Goal: Find specific page/section: Find specific page/section

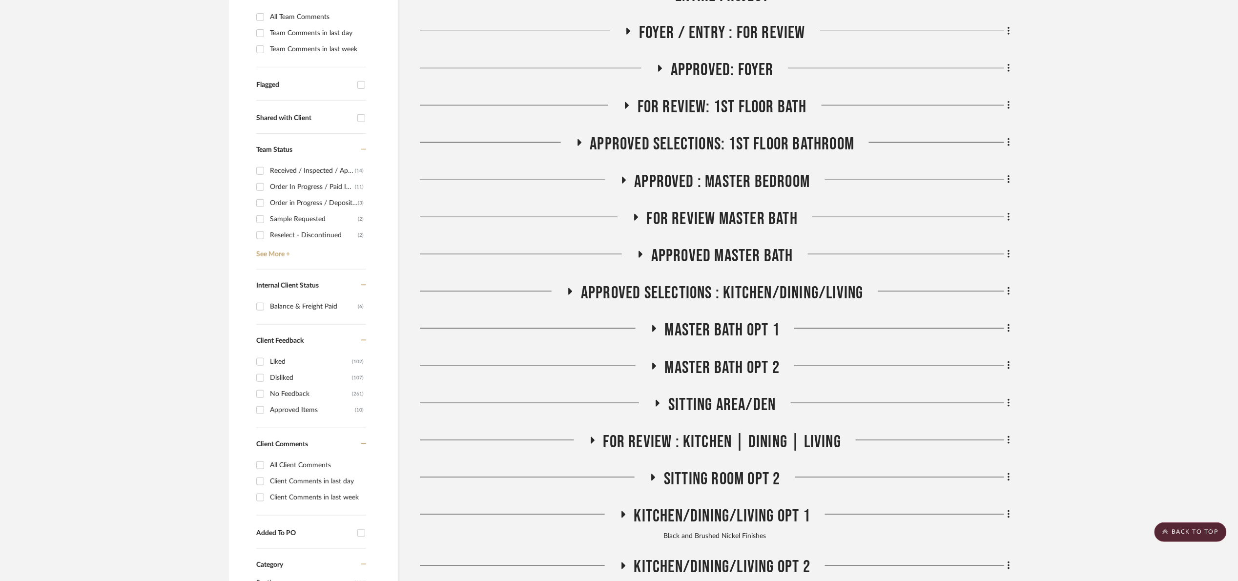
scroll to position [113, 0]
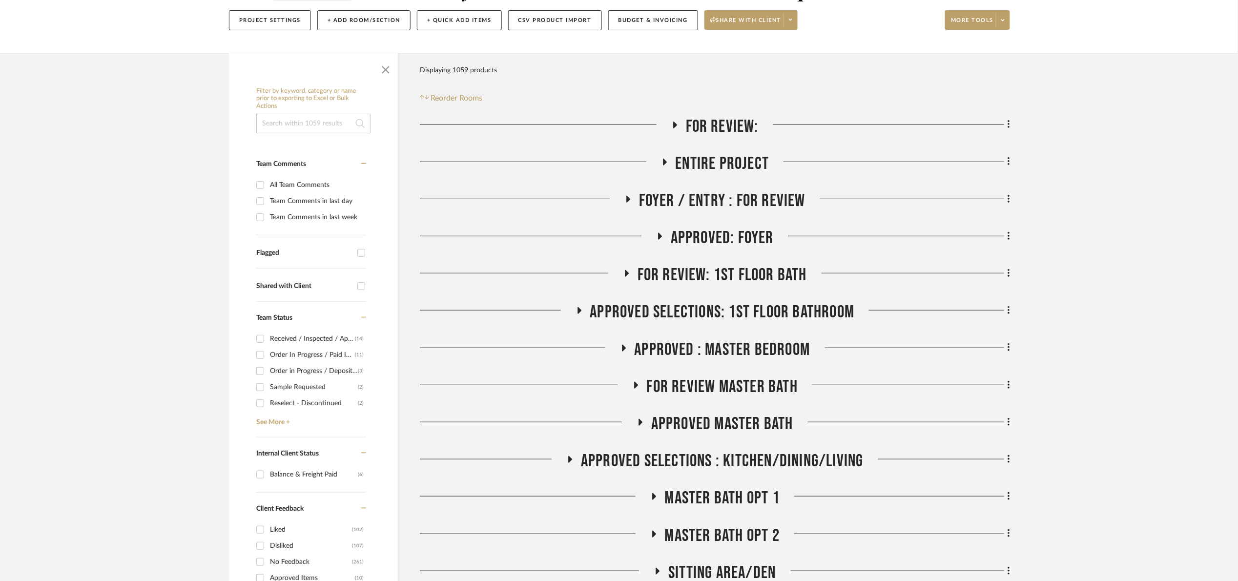
click at [717, 125] on span "For Review:" at bounding box center [722, 126] width 73 height 21
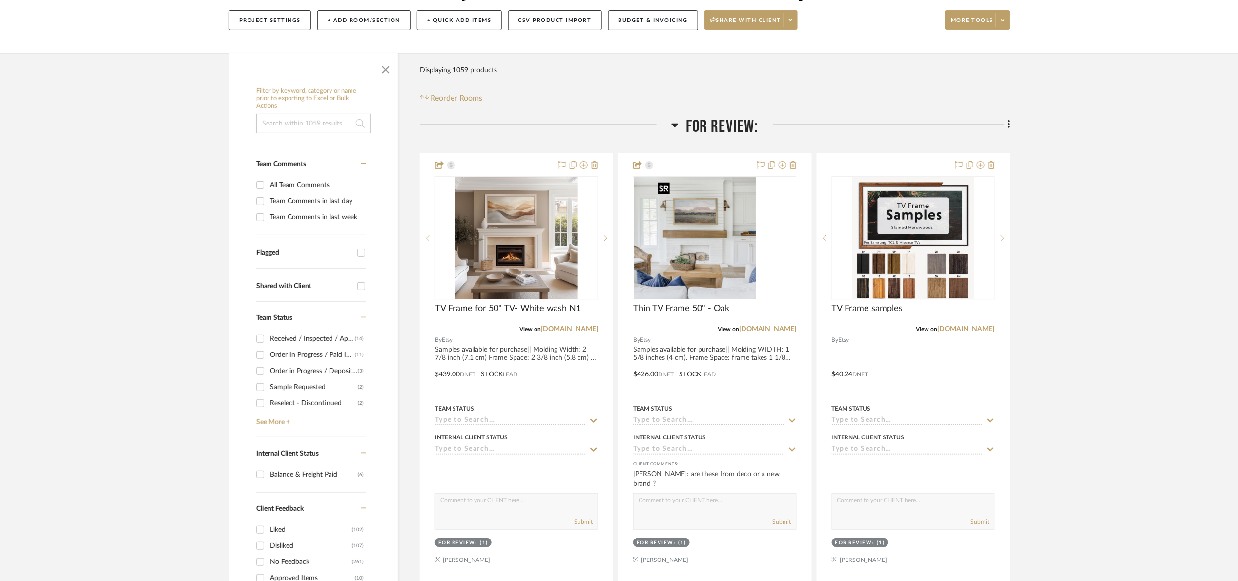
scroll to position [553, 0]
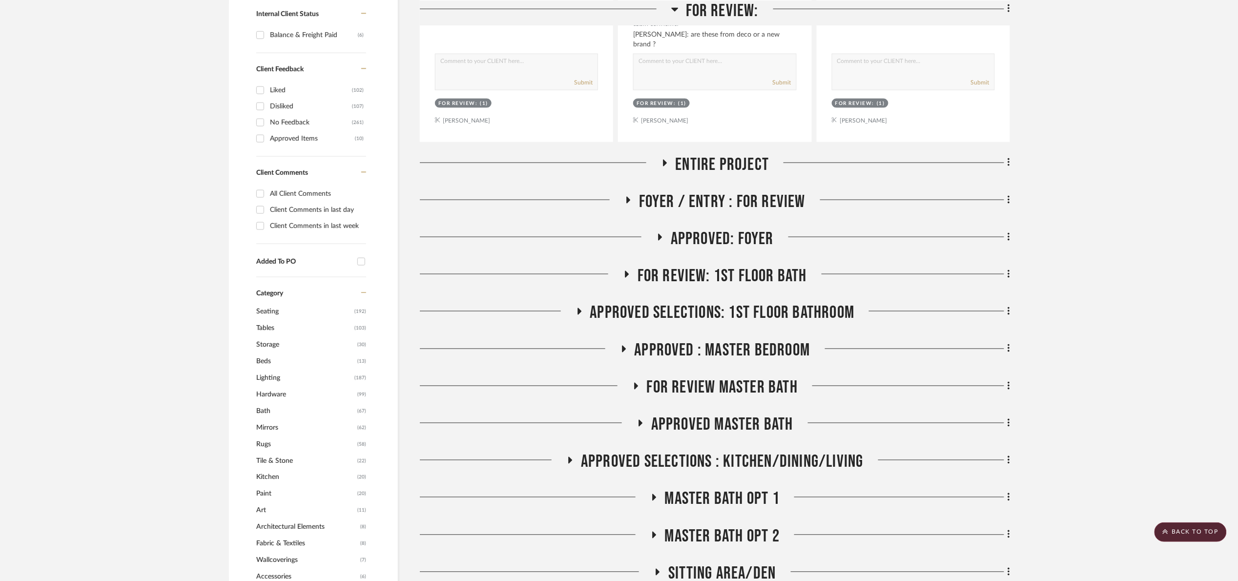
click at [685, 385] on span "FOR REVIEW Master Bath" at bounding box center [722, 387] width 151 height 21
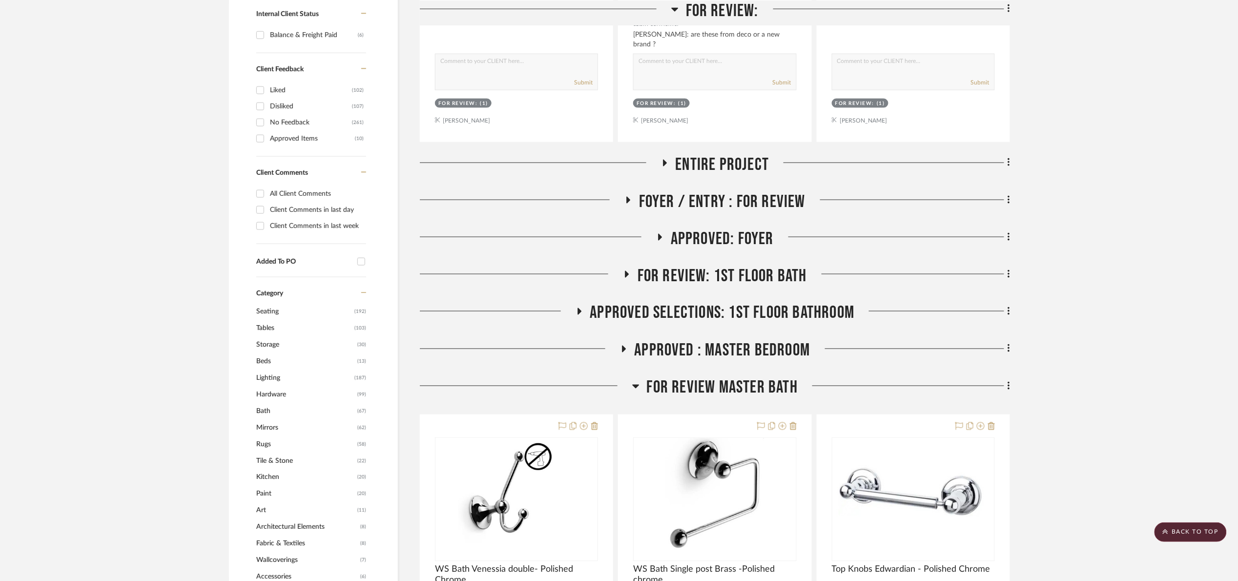
drag, startPoint x: 689, startPoint y: 384, endPoint x: 687, endPoint y: 339, distance: 45.0
click at [690, 384] on span "FOR REVIEW Master Bath" at bounding box center [722, 387] width 151 height 21
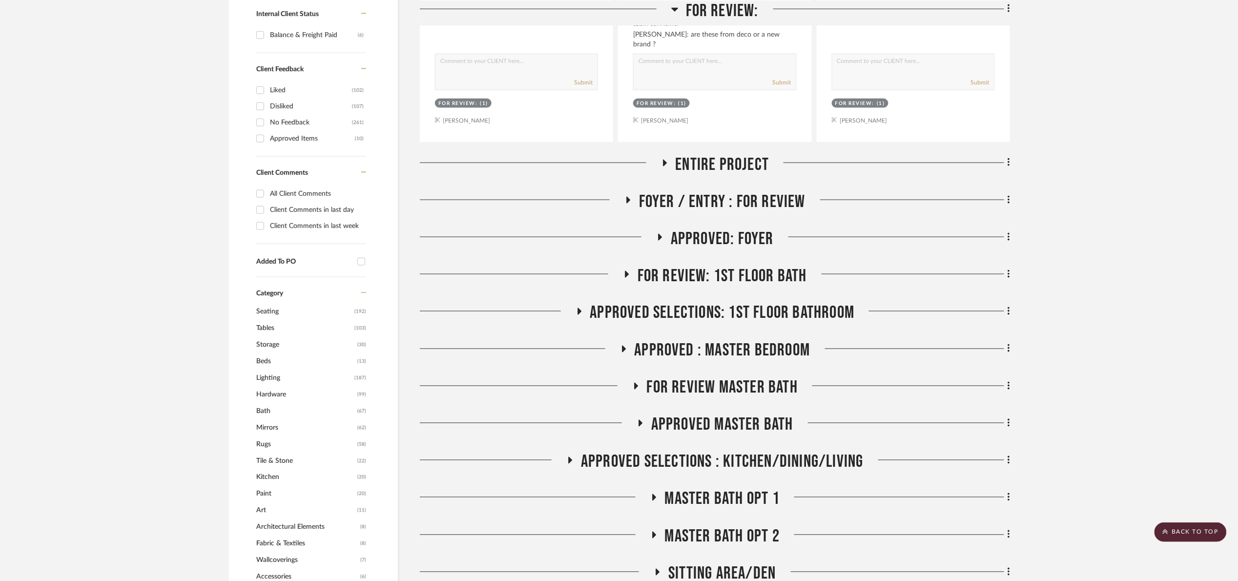
click at [687, 339] on div "For Review: TV Frame for 50" TV- White wash N1 View on etsy.com By Etsy Samples…" at bounding box center [715, 321] width 590 height 1289
click at [691, 360] on span "APPROVED : Master Bedroom" at bounding box center [723, 350] width 176 height 21
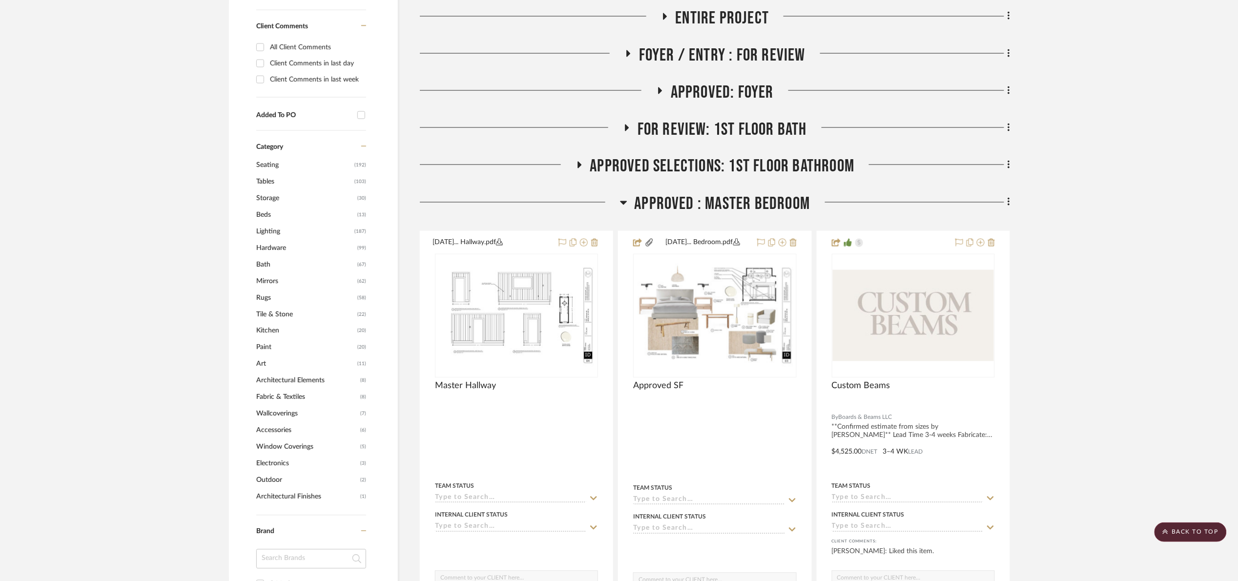
click at [703, 208] on span "APPROVED : Master Bedroom" at bounding box center [723, 204] width 176 height 21
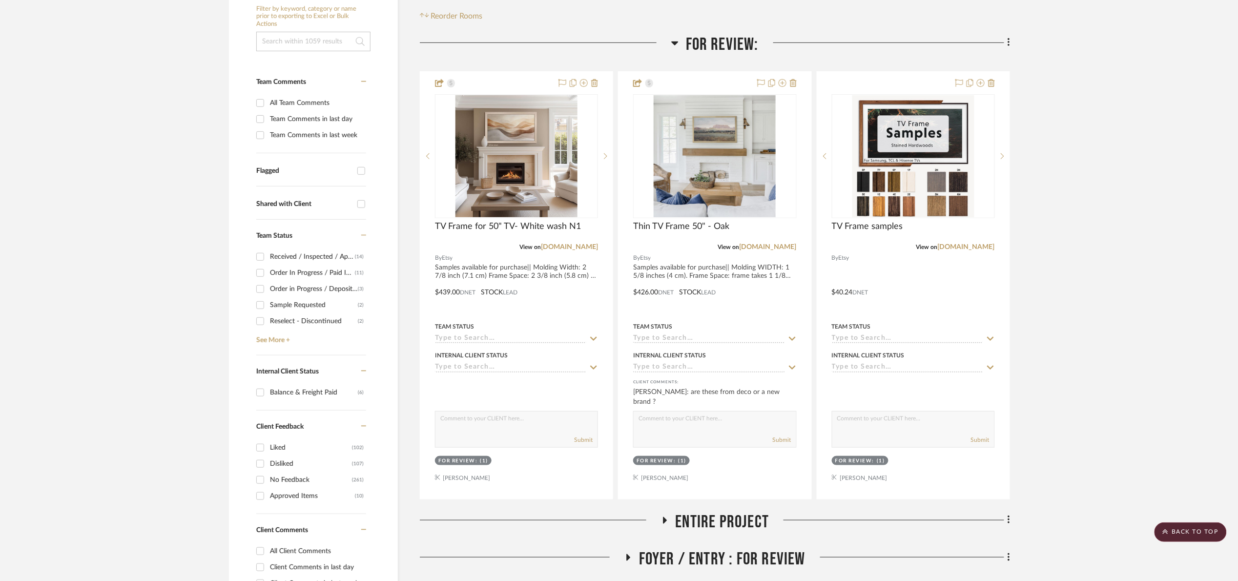
scroll to position [0, 0]
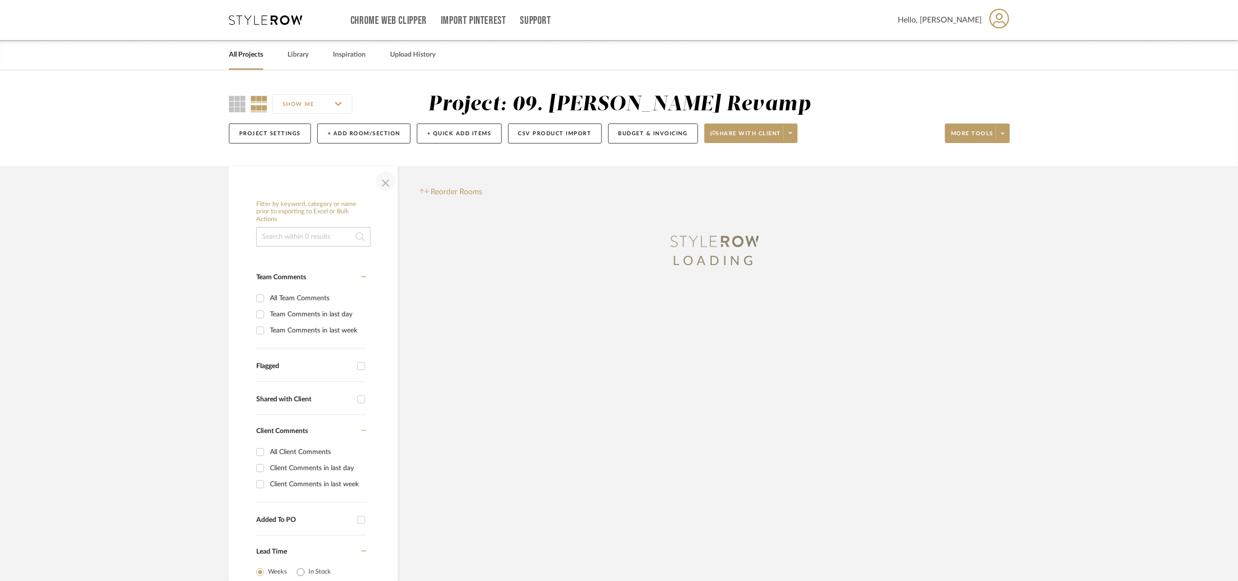
click at [386, 184] on span "button" at bounding box center [385, 180] width 23 height 23
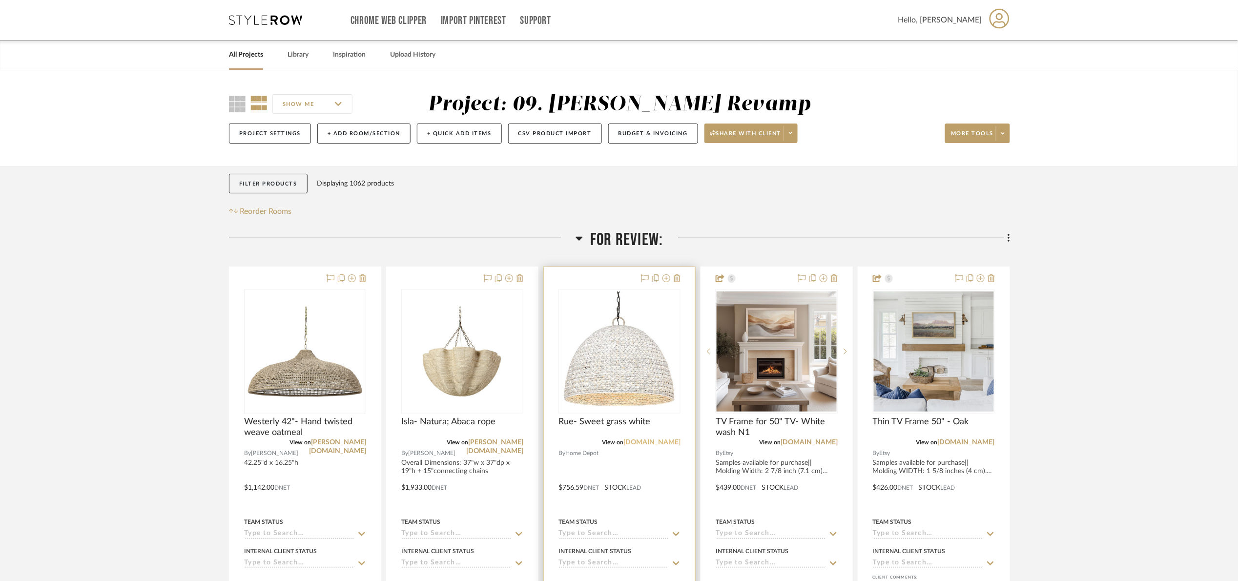
click at [644, 442] on link "homedepot.com" at bounding box center [651, 442] width 57 height 7
click at [336, 441] on link "palecek.com" at bounding box center [337, 447] width 57 height 16
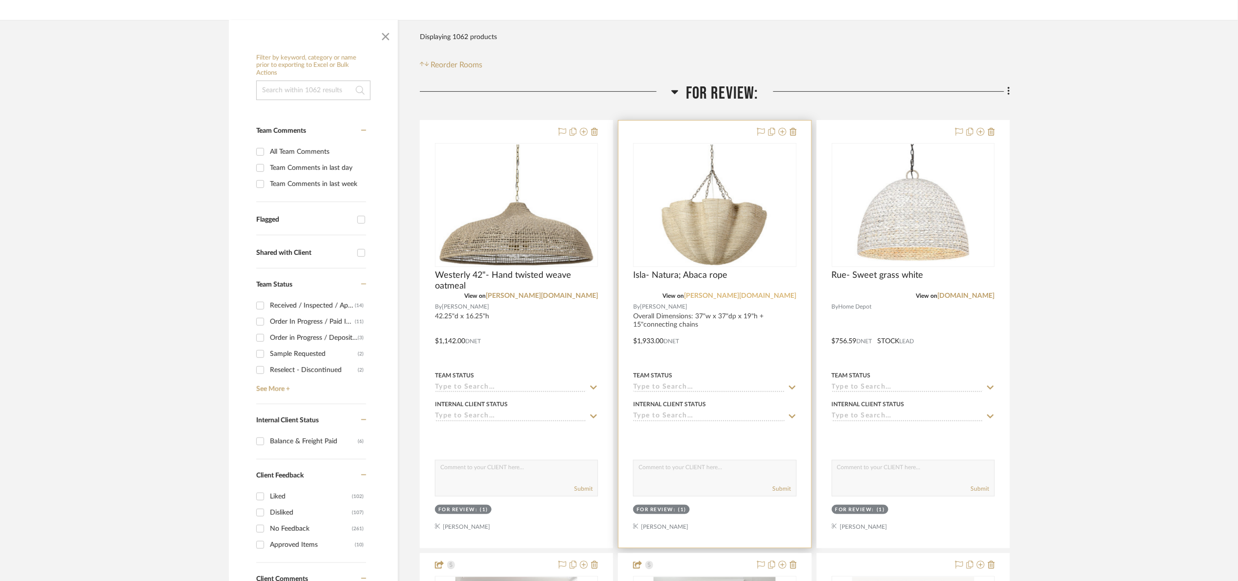
click at [785, 293] on link "palecek.com" at bounding box center [741, 295] width 112 height 7
click at [777, 298] on link "palecek.com" at bounding box center [741, 295] width 112 height 7
click at [577, 295] on link "palecek.com" at bounding box center [542, 295] width 112 height 7
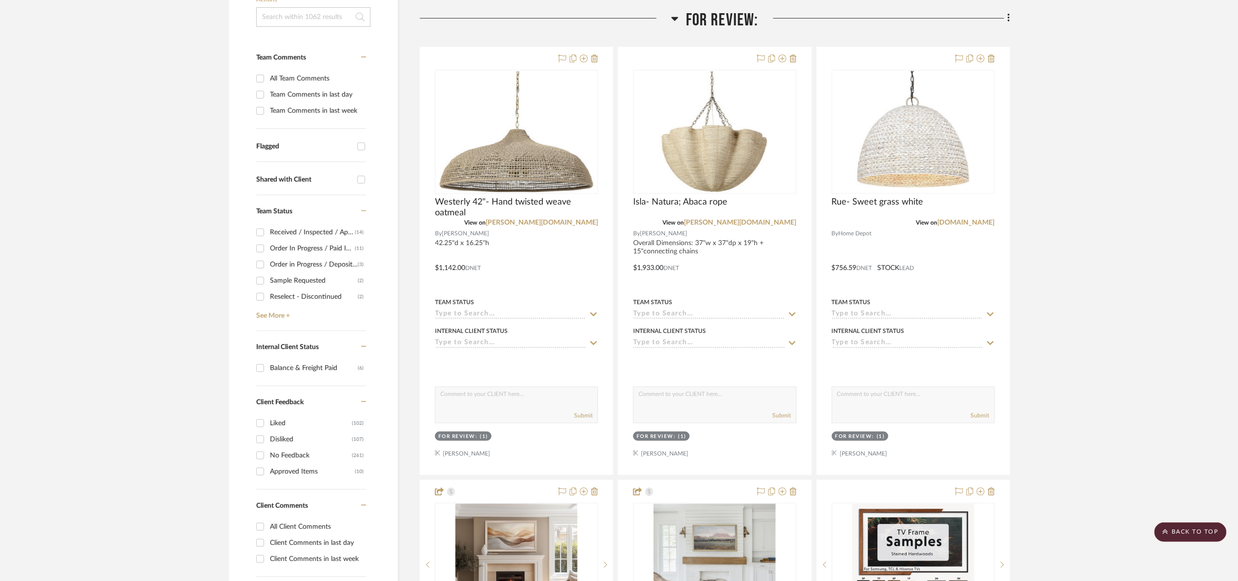
click at [697, 22] on span "For Review:" at bounding box center [722, 20] width 73 height 21
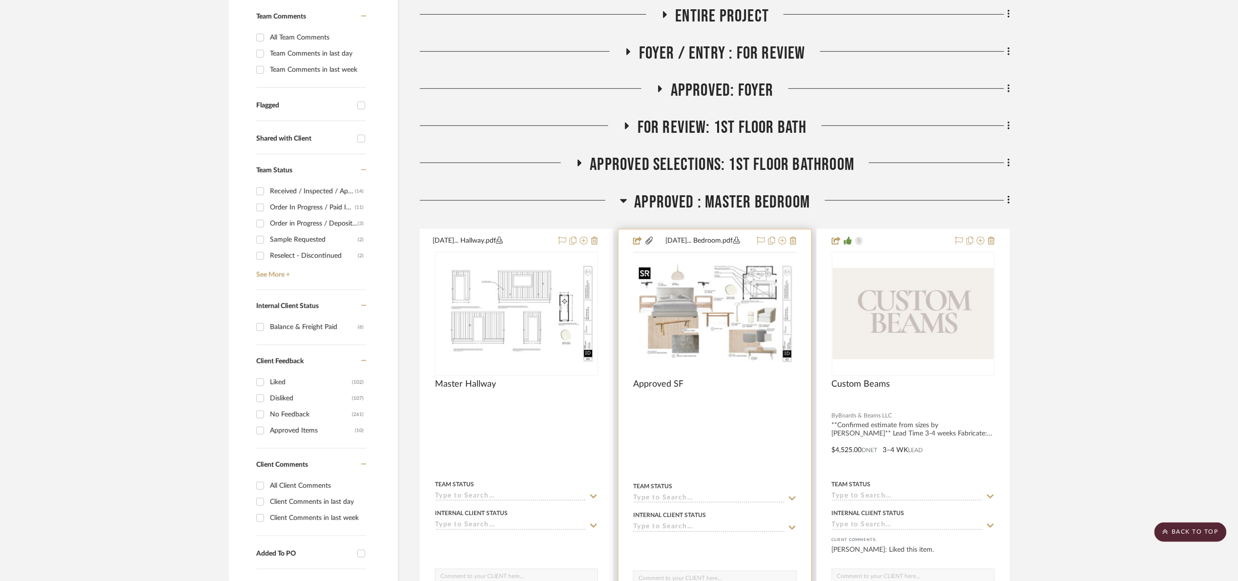
scroll to position [366, 0]
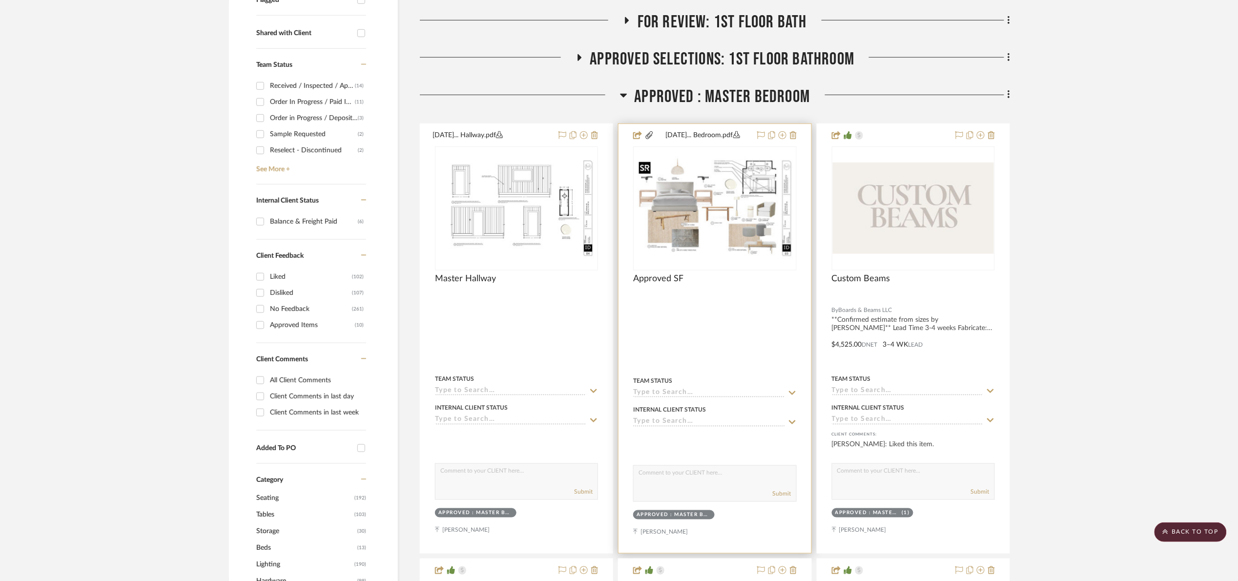
click at [706, 222] on img "0" at bounding box center [714, 208] width 161 height 104
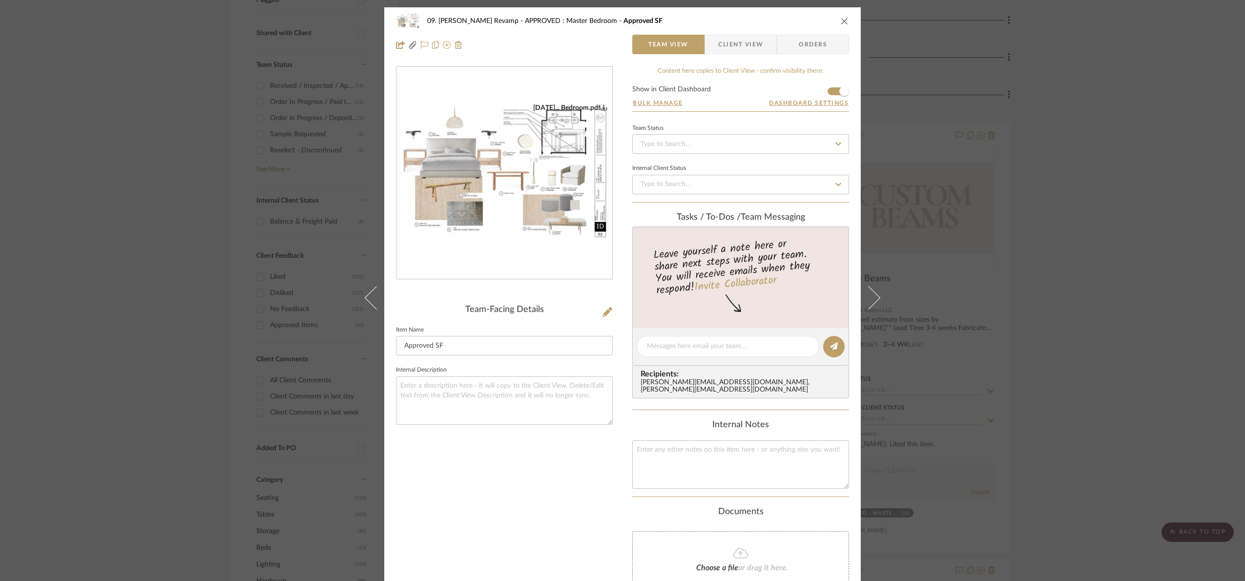
click at [521, 188] on div "07.08.25... Bedroom.pdf" at bounding box center [504, 173] width 216 height 213
drag, startPoint x: 1103, startPoint y: 126, endPoint x: 1110, endPoint y: 128, distance: 6.6
click at [1103, 125] on div "09. Jones Revamp APPROVED : Master Bedroom Approved SF Team View Client View Or…" at bounding box center [622, 290] width 1245 height 581
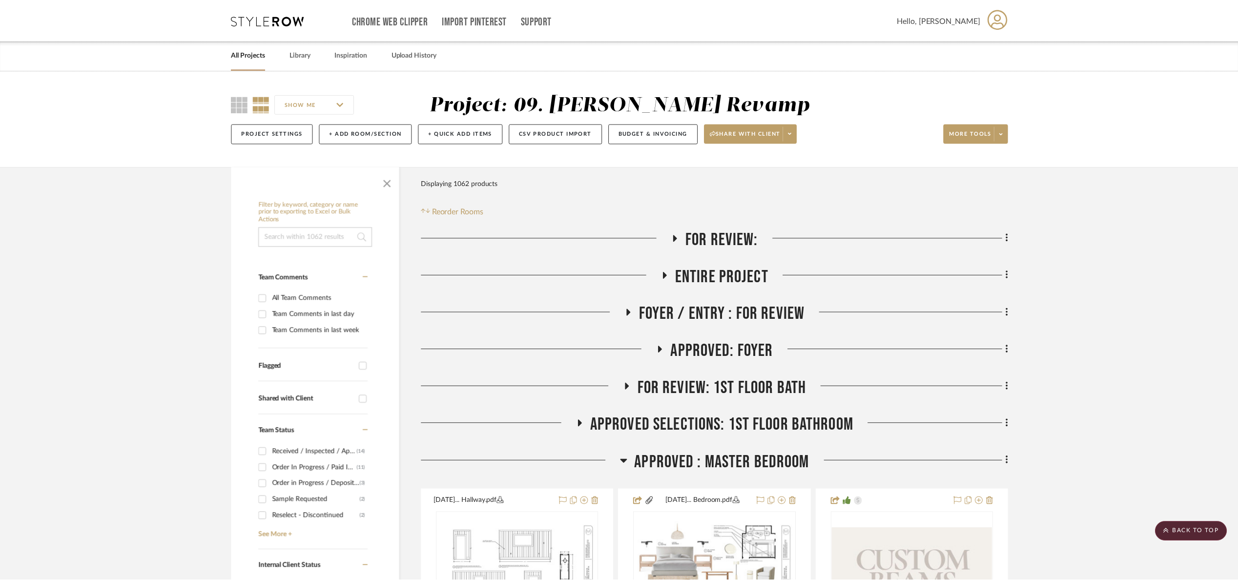
scroll to position [366, 0]
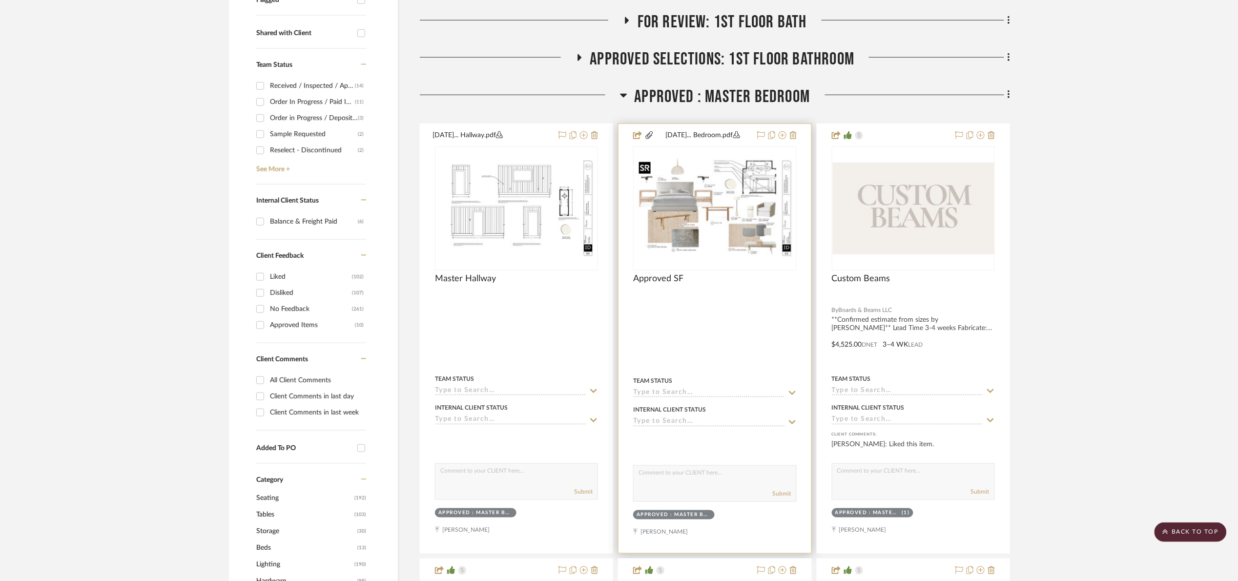
click at [706, 197] on img "0" at bounding box center [714, 208] width 161 height 104
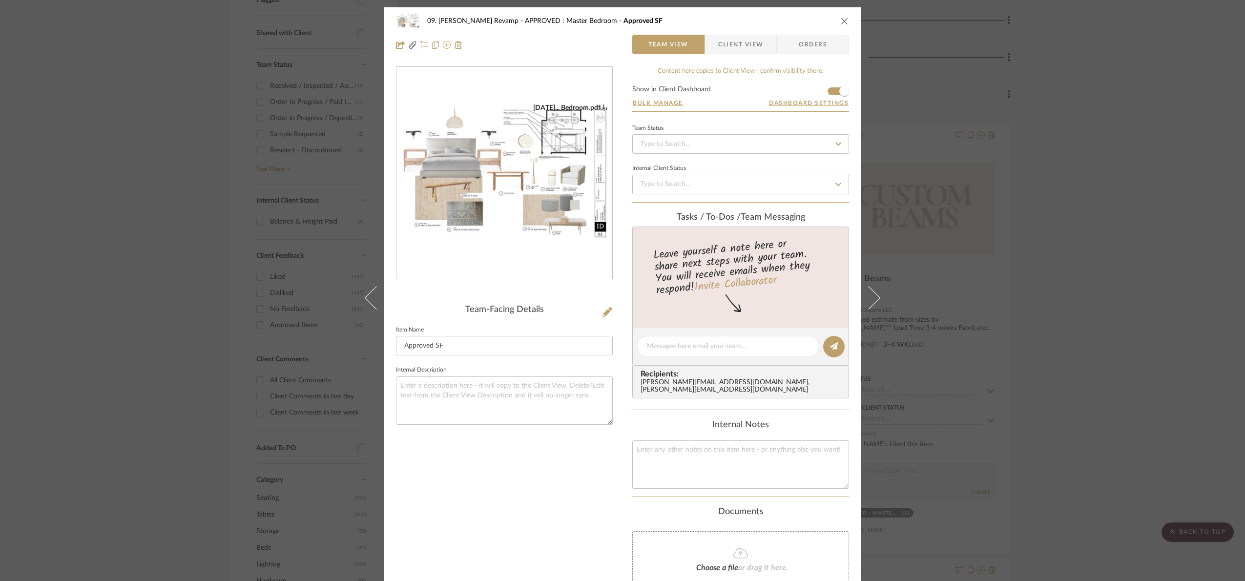
click at [478, 155] on img "0" at bounding box center [504, 174] width 216 height 140
click at [1054, 166] on div "09. Jones Revamp APPROVED : Master Bedroom Approved SF Team View Client View Or…" at bounding box center [622, 290] width 1245 height 581
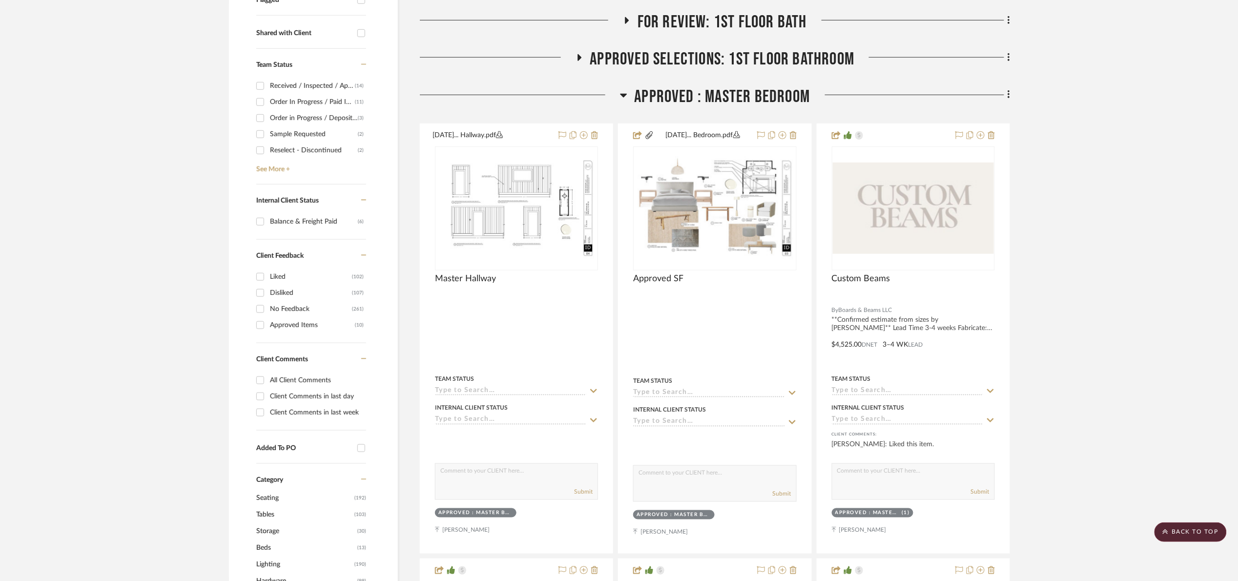
click at [713, 88] on span "APPROVED : Master Bedroom" at bounding box center [723, 96] width 176 height 21
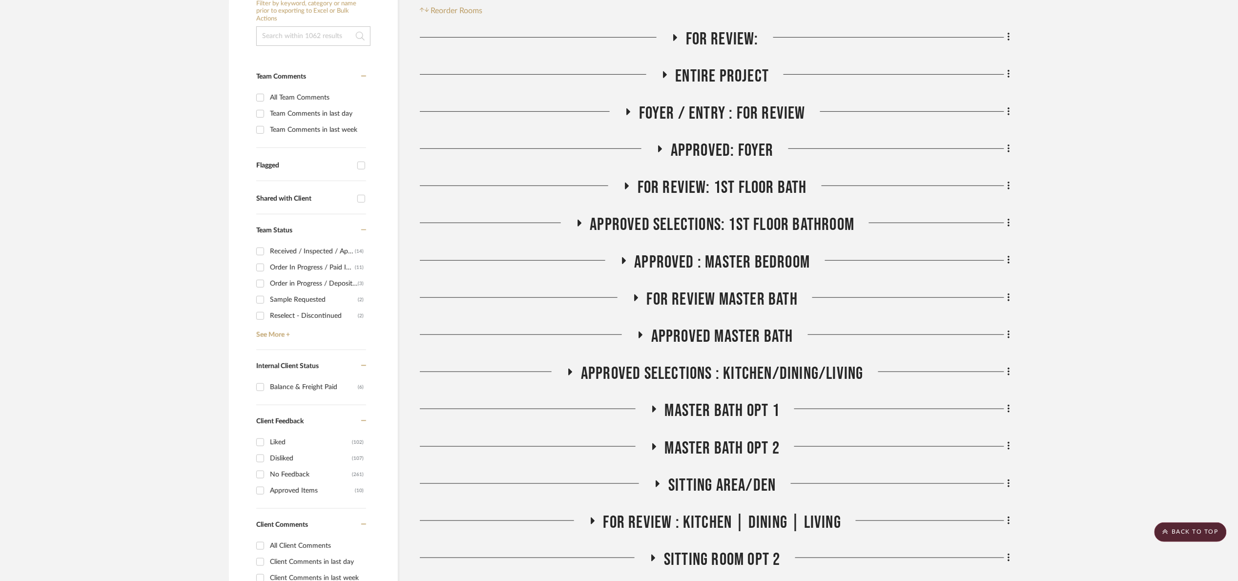
scroll to position [146, 0]
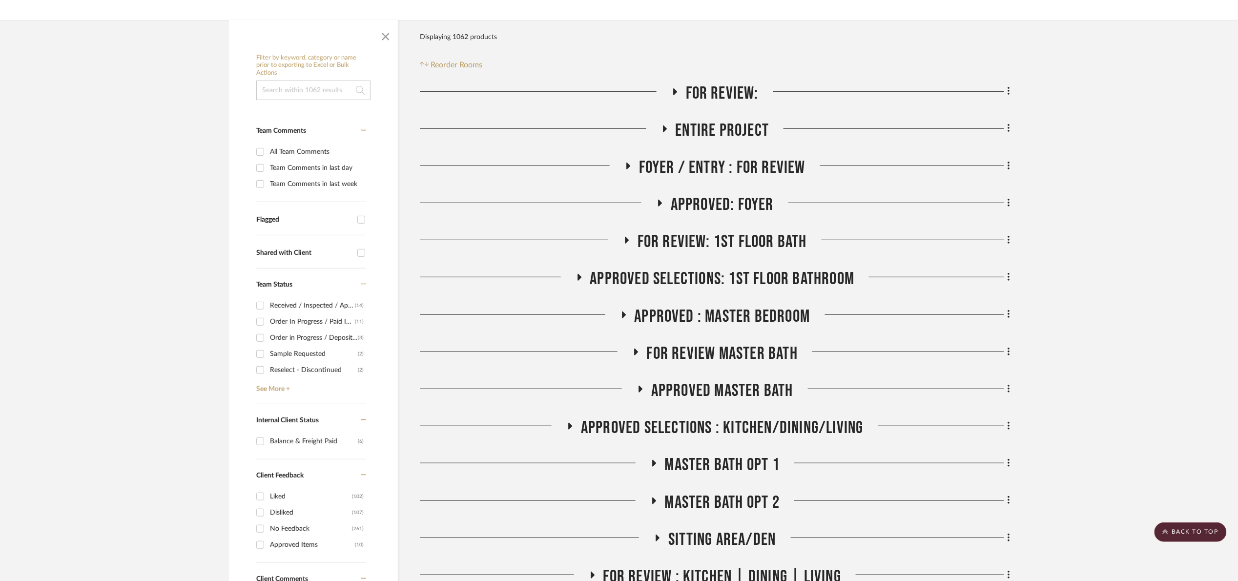
click at [711, 92] on span "For Review:" at bounding box center [722, 93] width 73 height 21
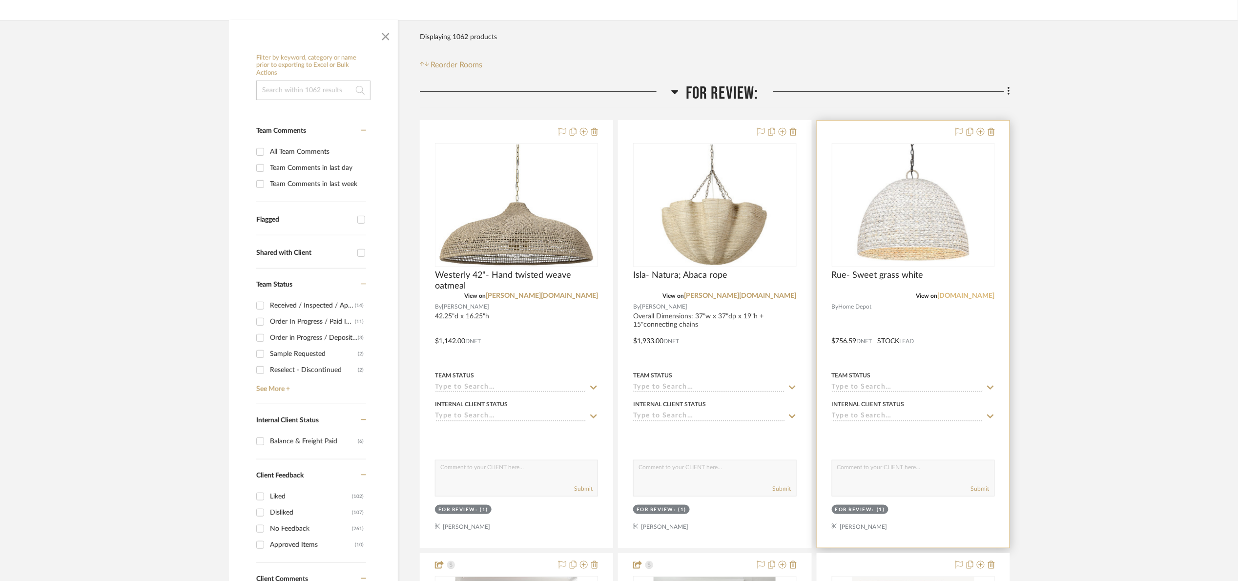
click at [980, 295] on link "homedepot.com" at bounding box center [966, 295] width 57 height 7
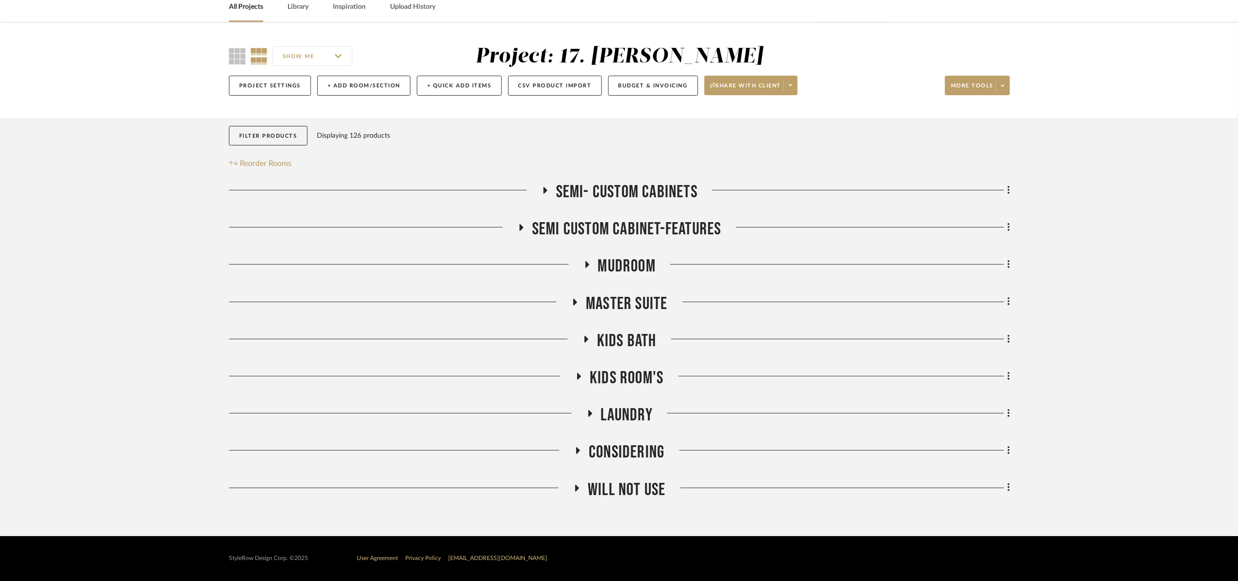
drag, startPoint x: 1202, startPoint y: 204, endPoint x: 1180, endPoint y: 273, distance: 72.3
click at [1204, 202] on project-details-page "SHOW ME Project: 17. [PERSON_NAME] Project Settings + Add Room/Section + Quick …" at bounding box center [619, 279] width 1238 height 514
